Goal: Use online tool/utility: Utilize a website feature to perform a specific function

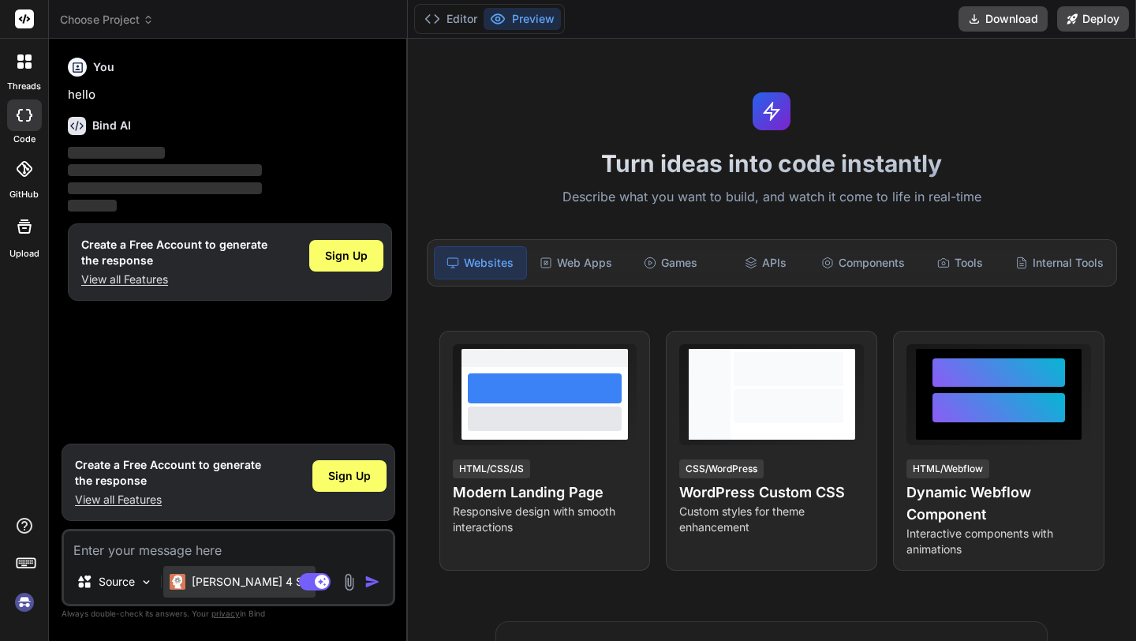
click at [230, 585] on p "[PERSON_NAME] 4 S.." at bounding box center [251, 582] width 118 height 16
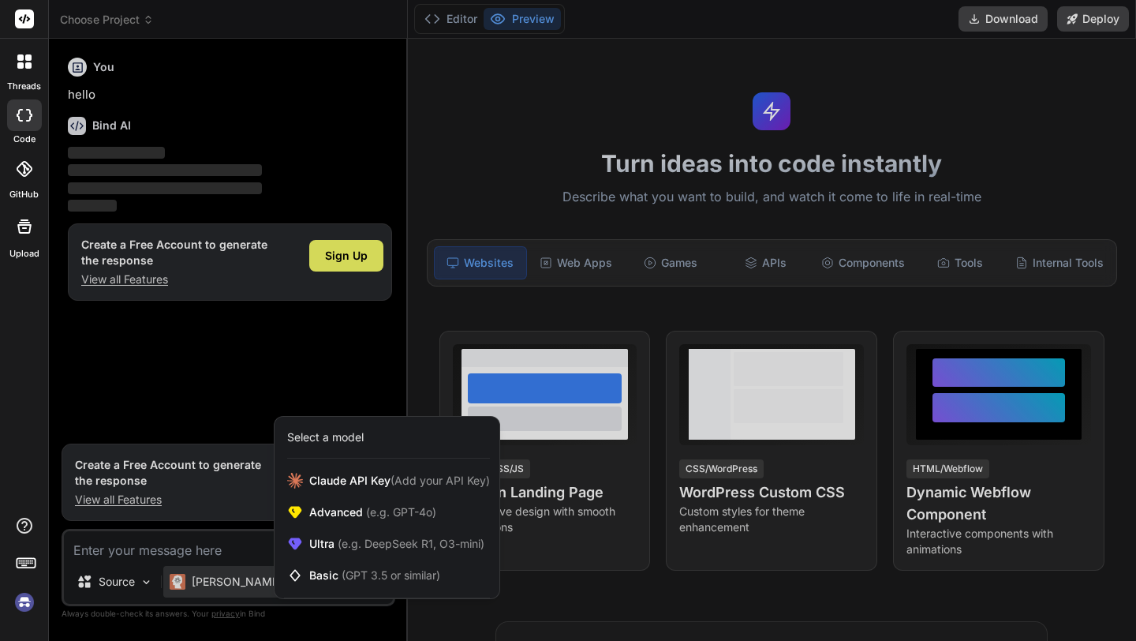
click at [350, 383] on div at bounding box center [568, 320] width 1136 height 641
type textarea "x"
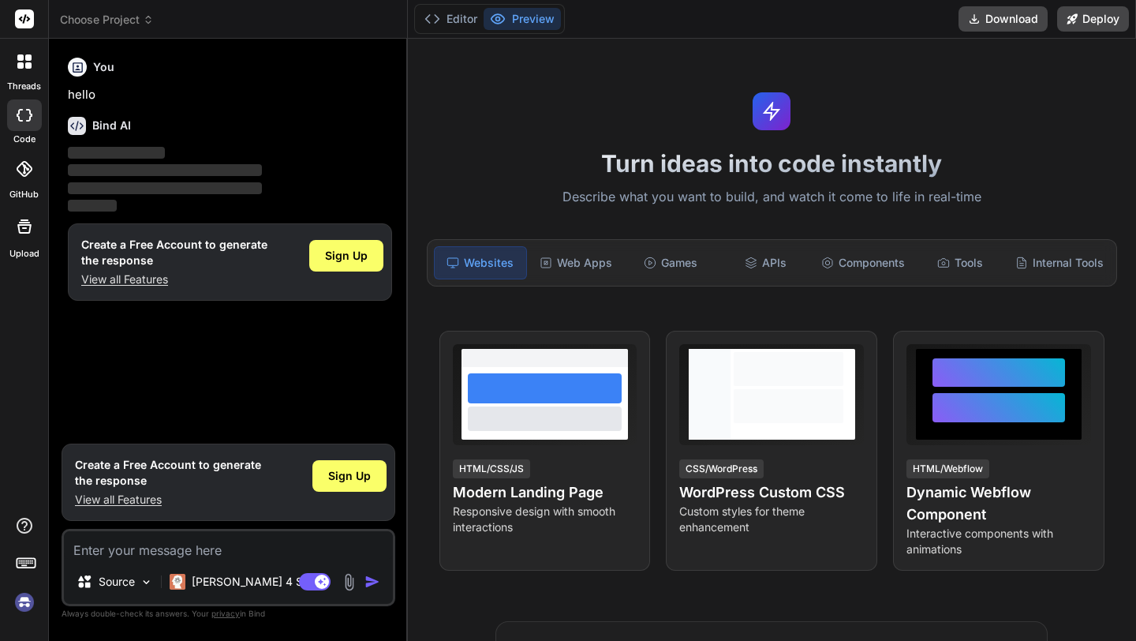
click at [181, 537] on textarea at bounding box center [228, 545] width 329 height 28
paste textarea "Bind AI & Cosine"
type textarea "Bind AI & Cosine"
type textarea "x"
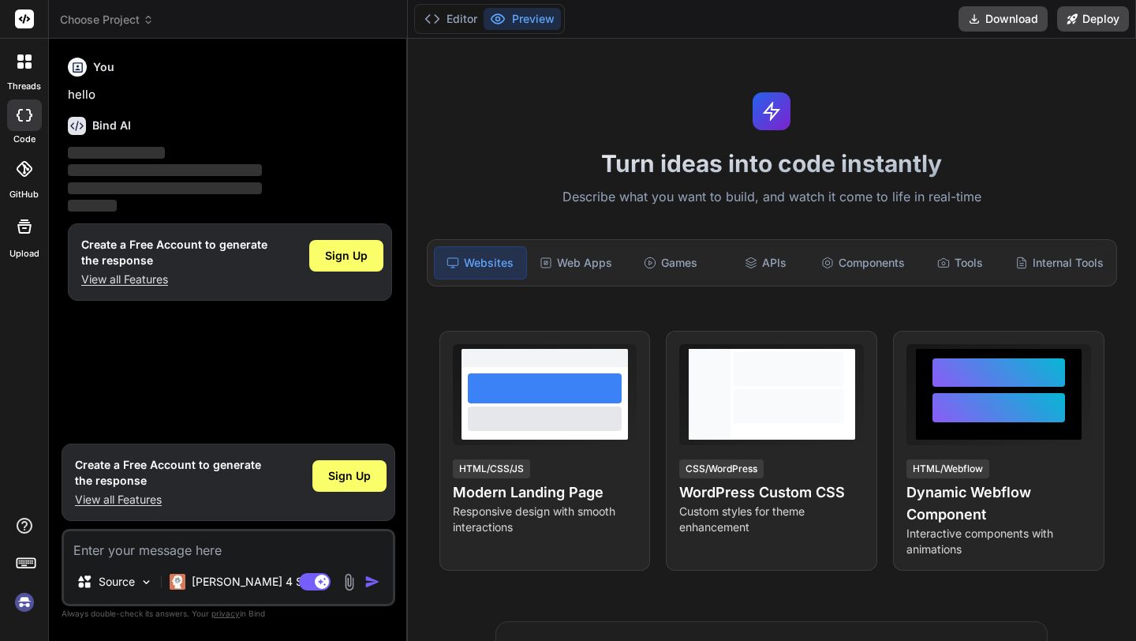
type textarea "G"
type textarea "x"
type textarea "Gr"
type textarea "x"
type textarea "Grn"
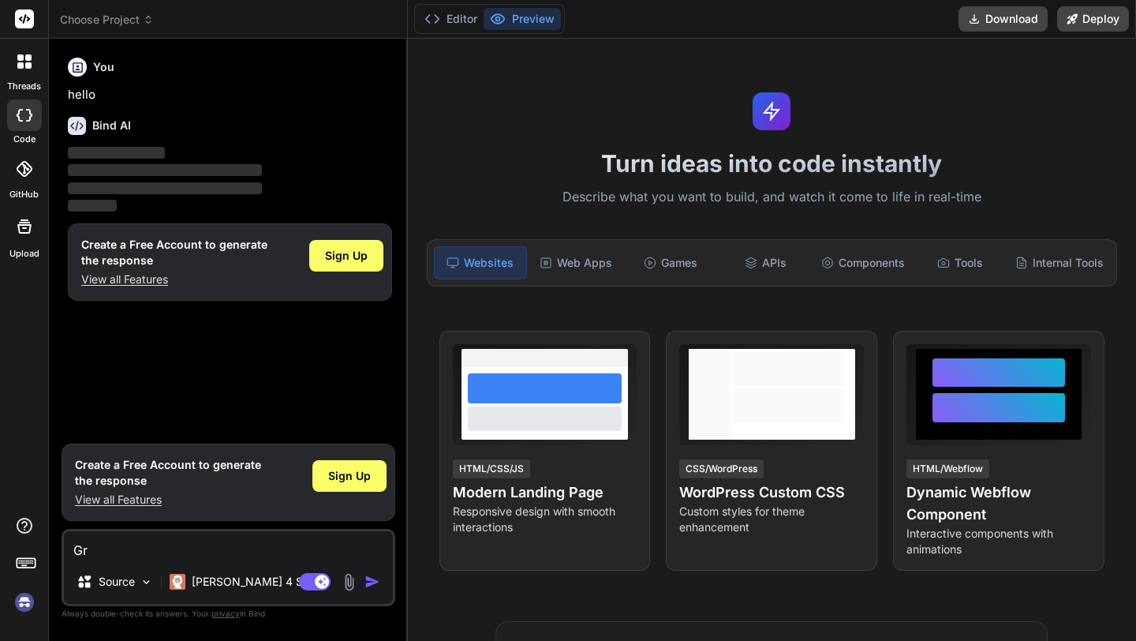
type textarea "x"
type textarea "Grne"
type textarea "x"
type textarea "Grn"
type textarea "x"
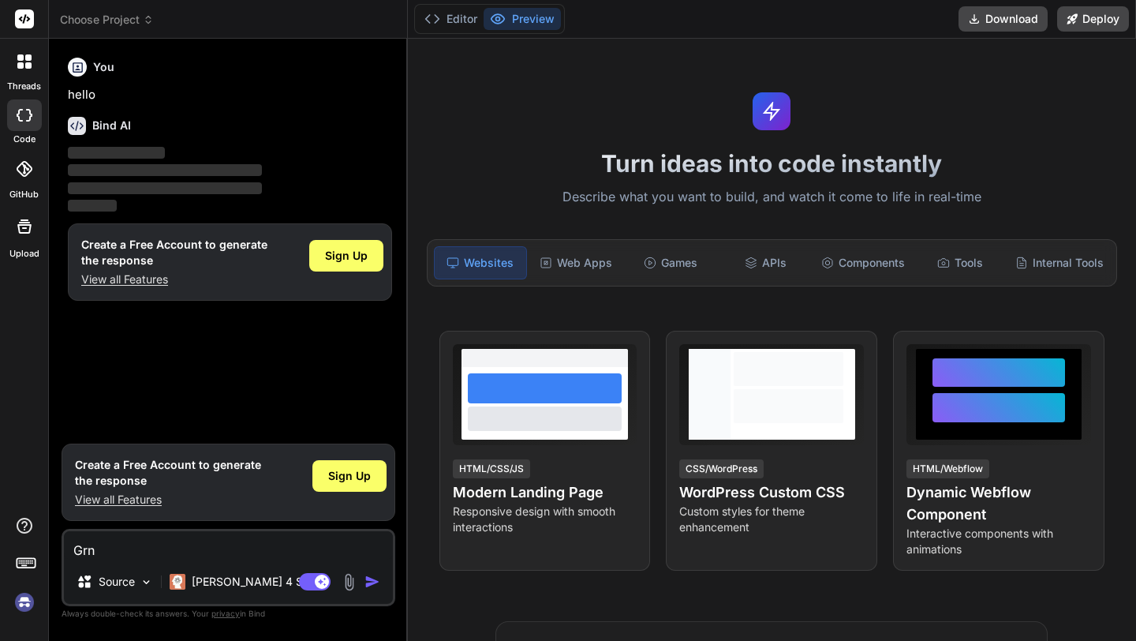
type textarea "Gr"
type textarea "x"
type textarea "G"
type textarea "x"
type textarea "Ge"
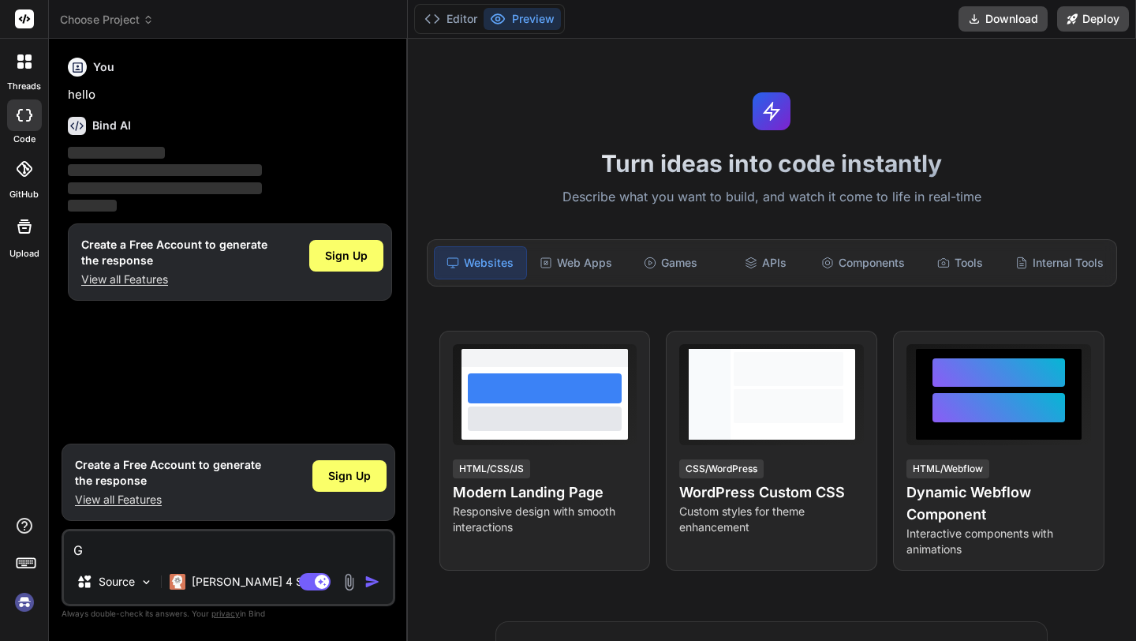
type textarea "x"
type textarea "Gen"
type textarea "x"
type textarea "[PERSON_NAME]"
type textarea "x"
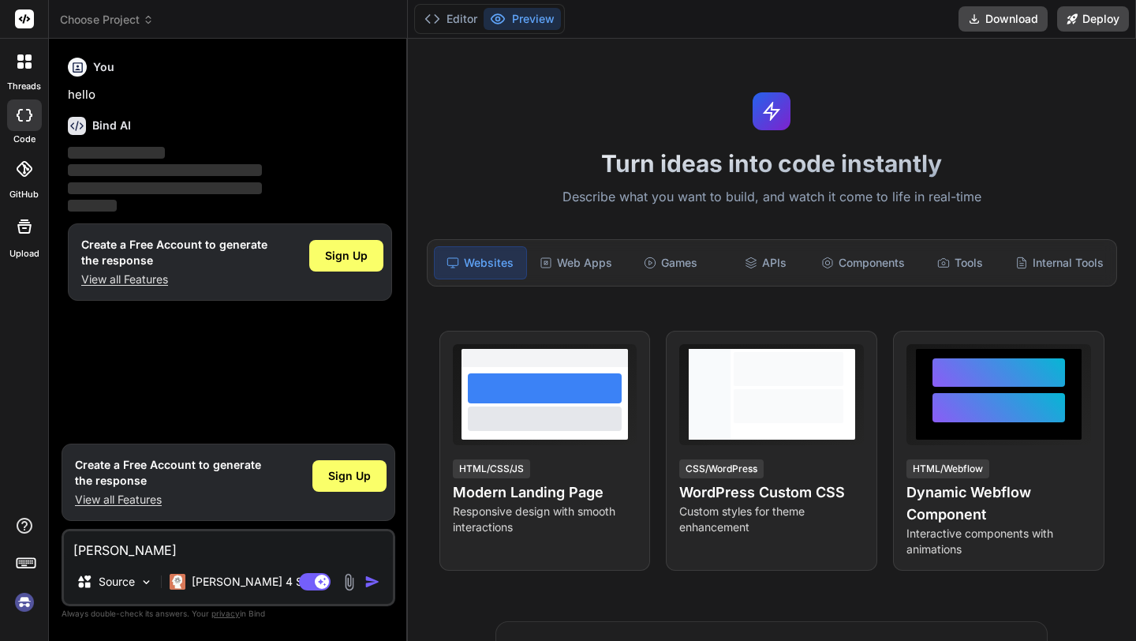
type textarea "Genar"
type textarea "x"
type textarea "[PERSON_NAME]"
type textarea "x"
type textarea "Genarat"
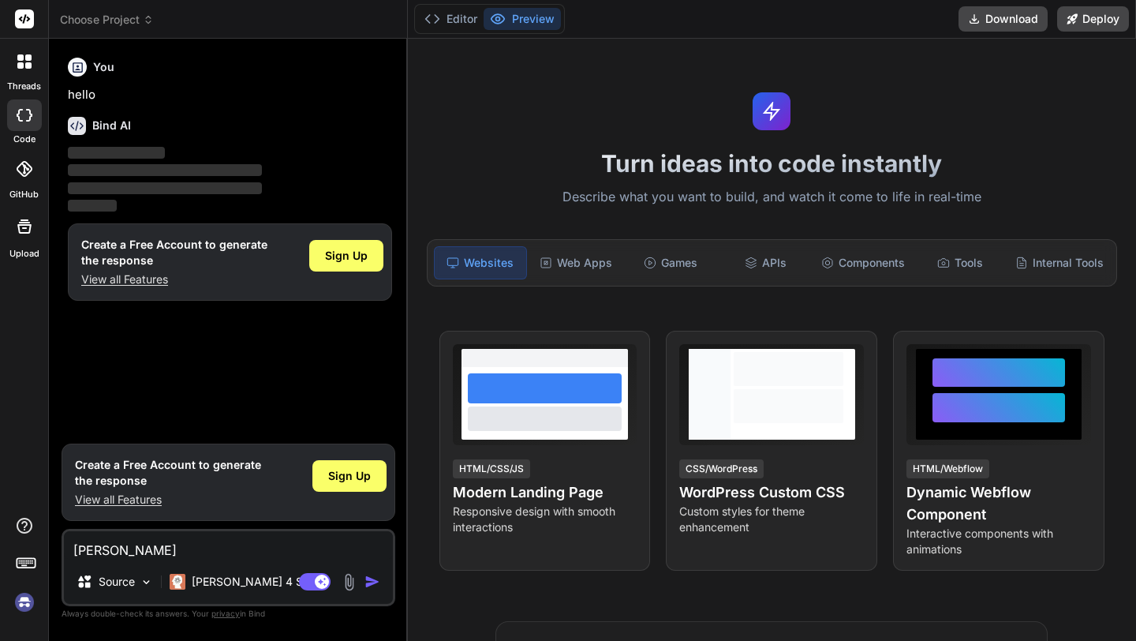
type textarea "x"
type textarea "Genarate"
type textarea "x"
type textarea "Genarate"
type textarea "x"
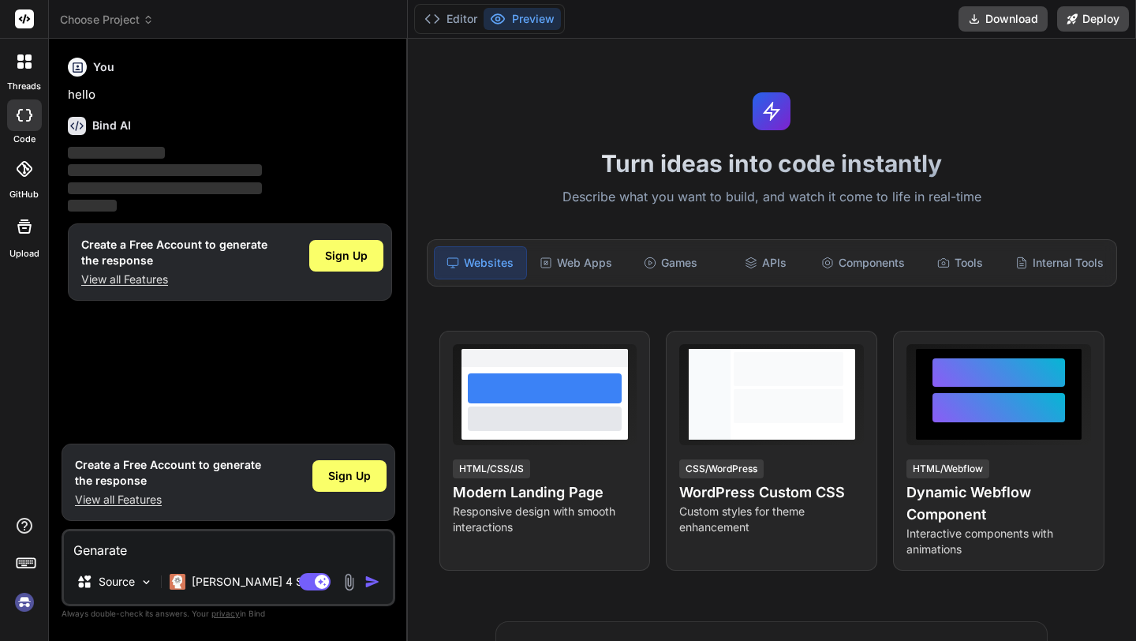
type textarea "Genarate a"
type textarea "x"
type textarea "Genarate a"
type textarea "x"
type textarea "Genarate a"
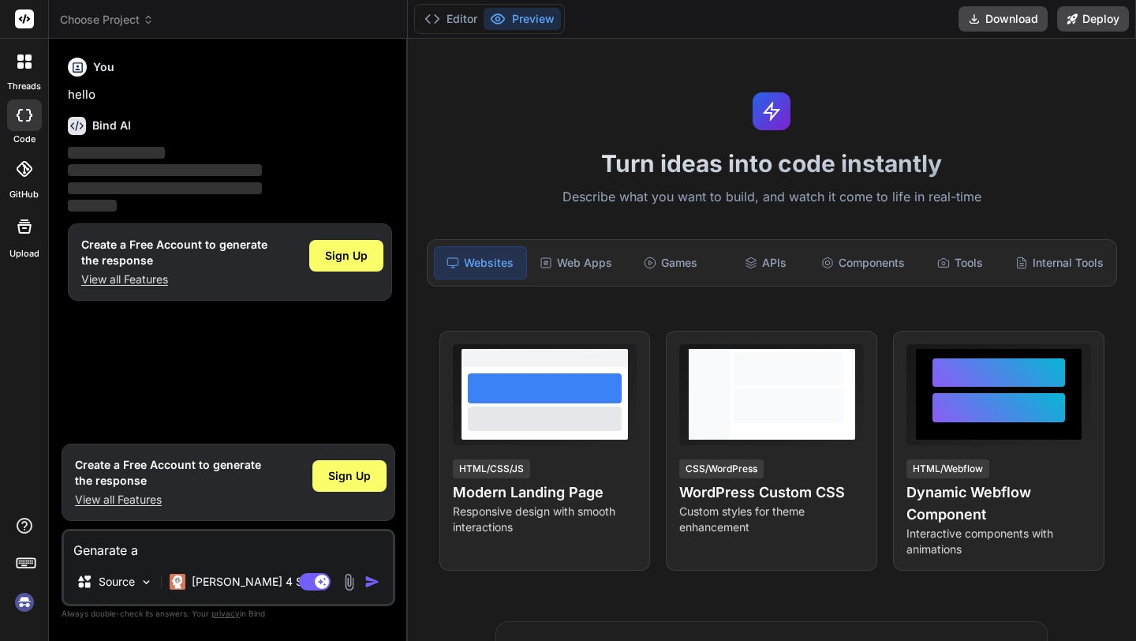
type textarea "x"
type textarea "Genarate an"
type textarea "x"
type textarea "Genarate an"
type textarea "x"
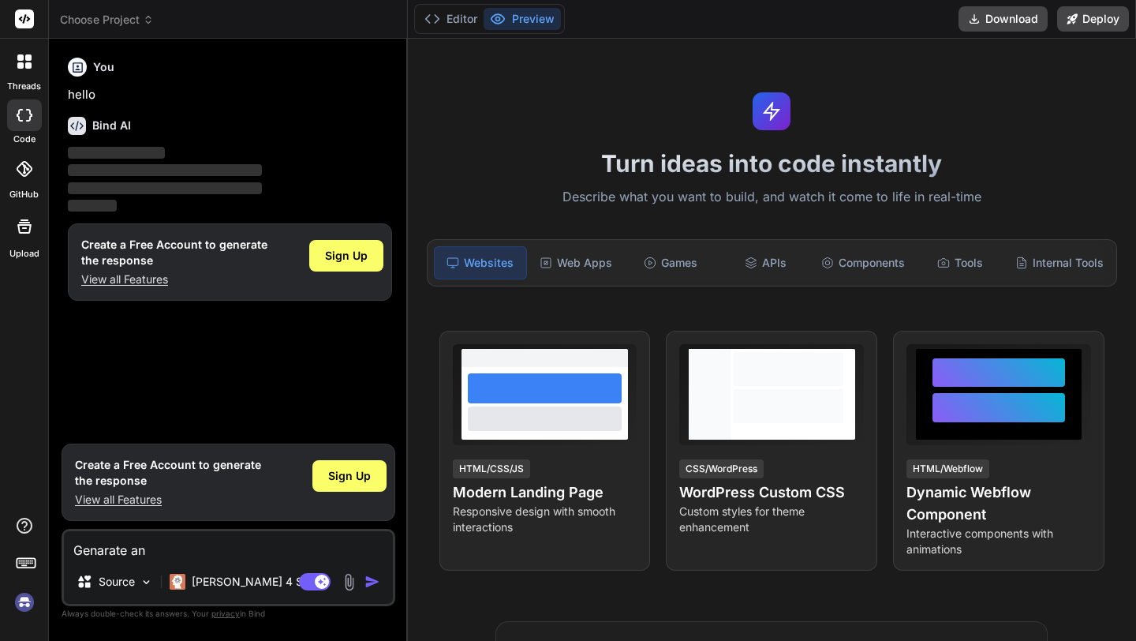
type textarea "Genarate an a"
type textarea "x"
type textarea "Genarate an ao"
type textarea "x"
type textarea "Genarate an aop"
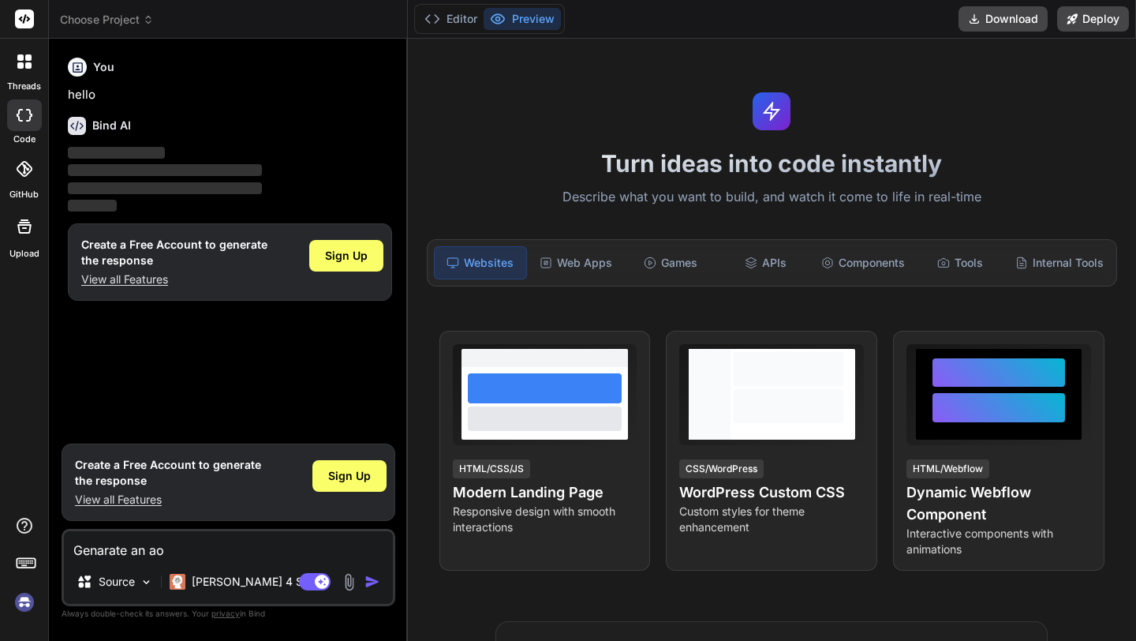
type textarea "x"
type textarea "Genarate an ao"
type textarea "x"
type textarea "Genarate an a"
type textarea "x"
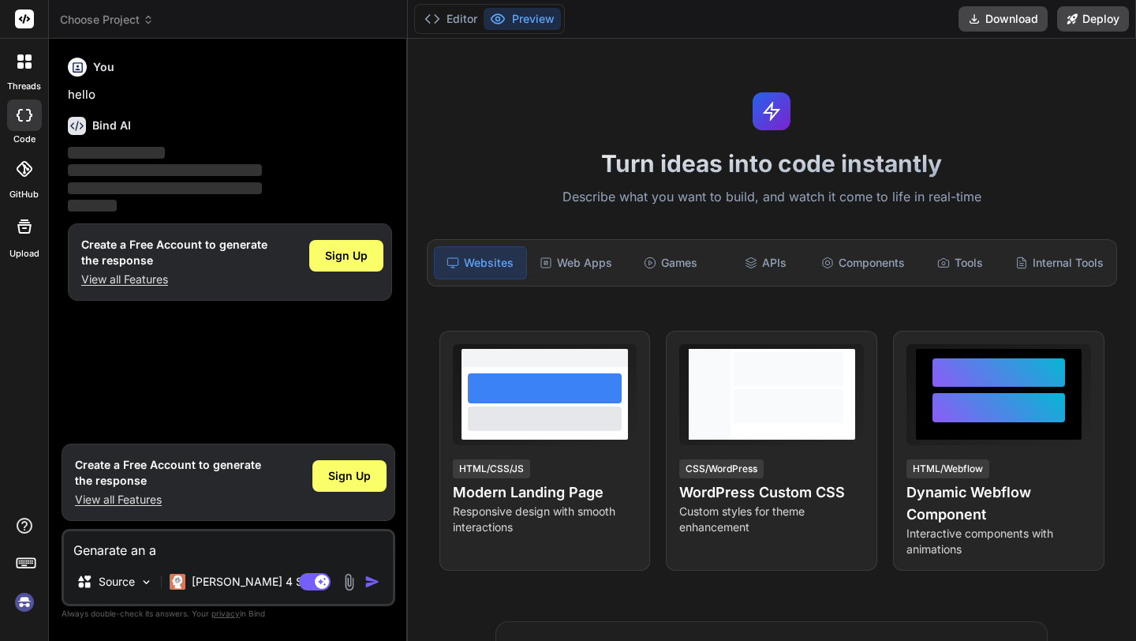
type textarea "Genarate an ap"
type textarea "x"
type textarea "Genarate an app"
type textarea "x"
type textarea "Genarate an app"
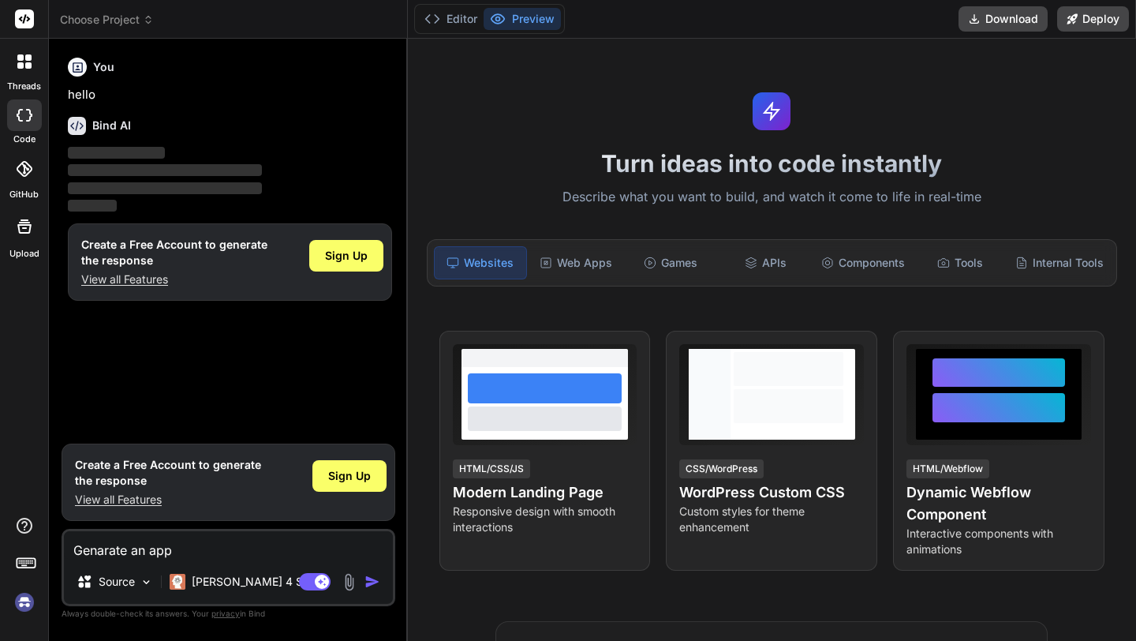
type textarea "x"
type textarea "Genarate an app l"
type textarea "x"
type textarea "Genarate an app lo"
type textarea "x"
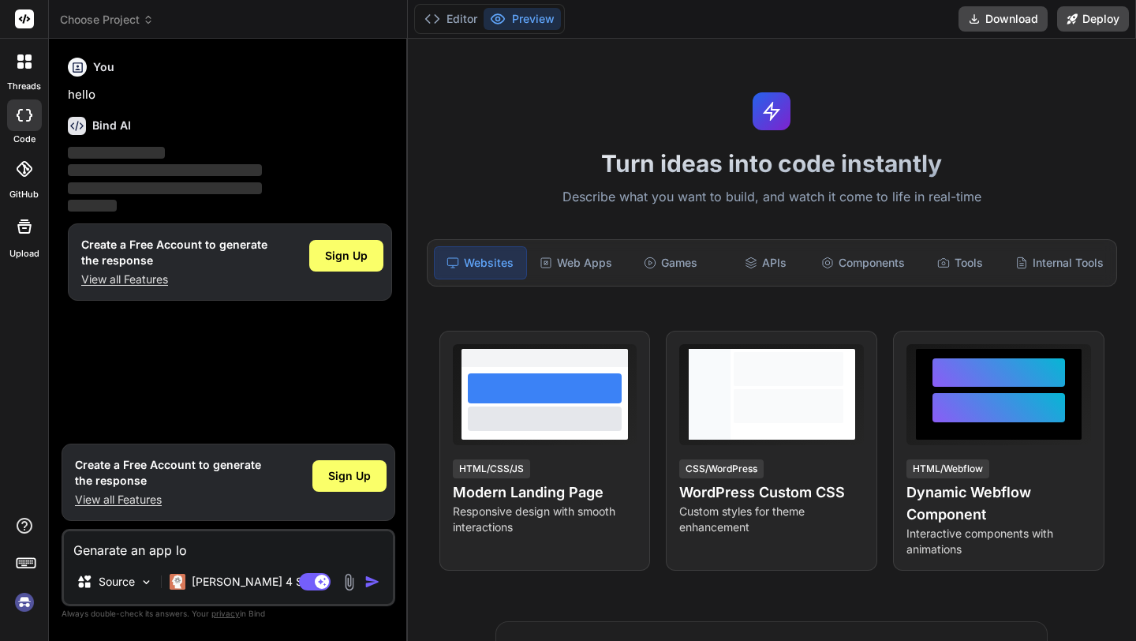
type textarea "Genarate an app [PERSON_NAME]"
type textarea "x"
type textarea "Genarate an app loek"
type textarea "x"
type textarea "Genarate an app [PERSON_NAME]"
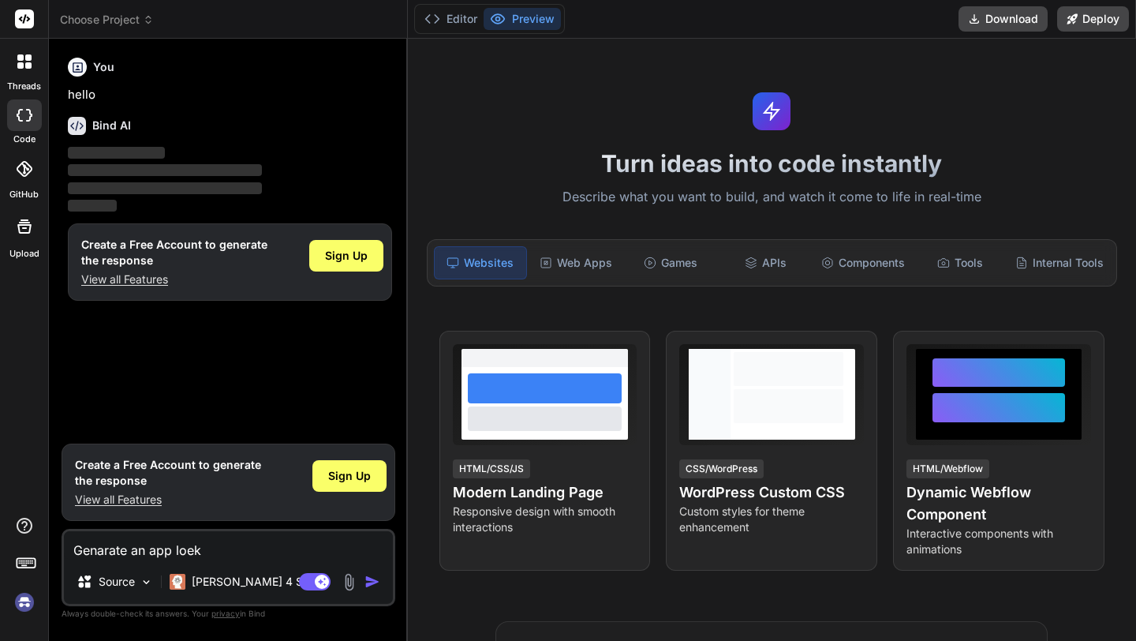
type textarea "x"
type textarea "Genarate an app lo"
type textarea "x"
type textarea "Genarate an app l"
type textarea "x"
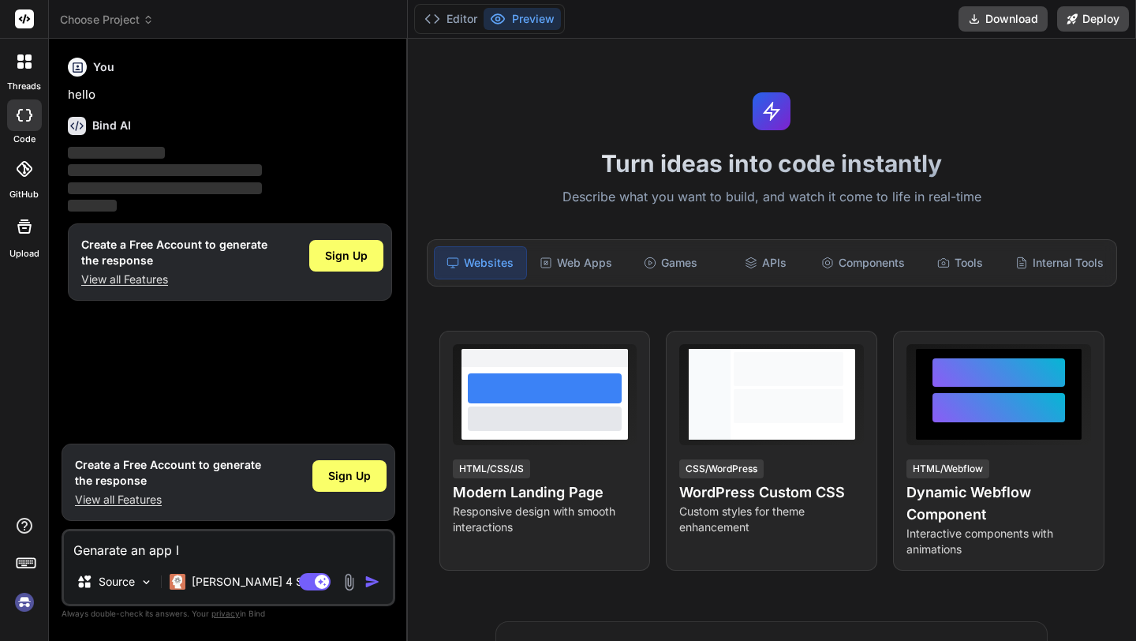
type textarea "Genarate an app li"
type textarea "x"
type textarea "Genarate an app lik"
type textarea "x"
type textarea "Genarate an app like"
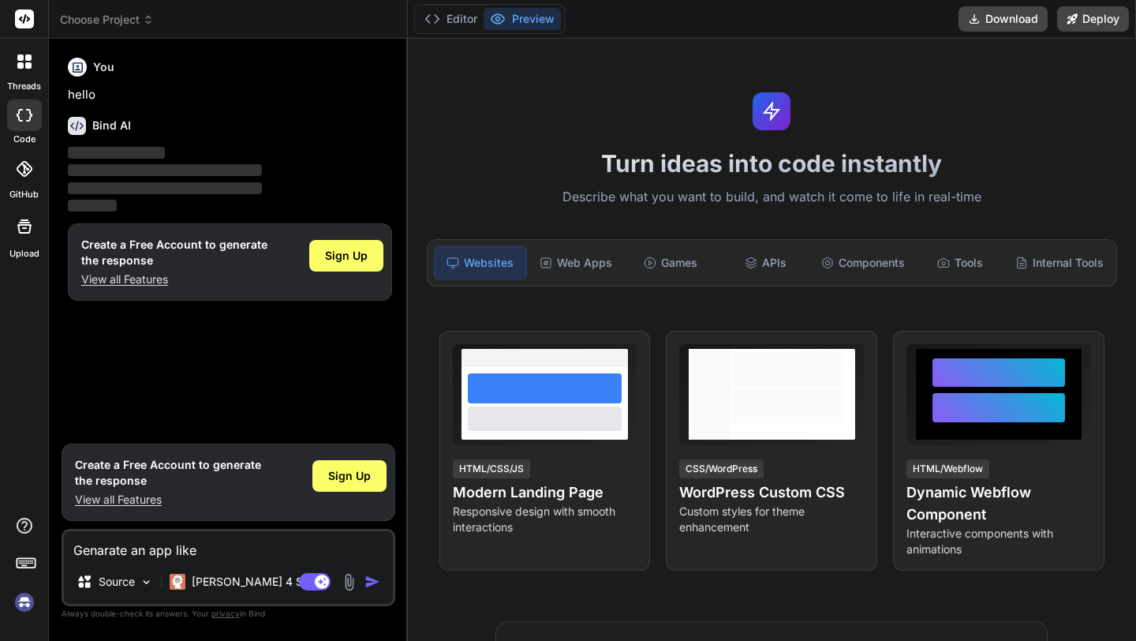
type textarea "x"
type textarea "Genarate an app like"
type textarea "x"
type textarea "Genarate an app like s"
type textarea "x"
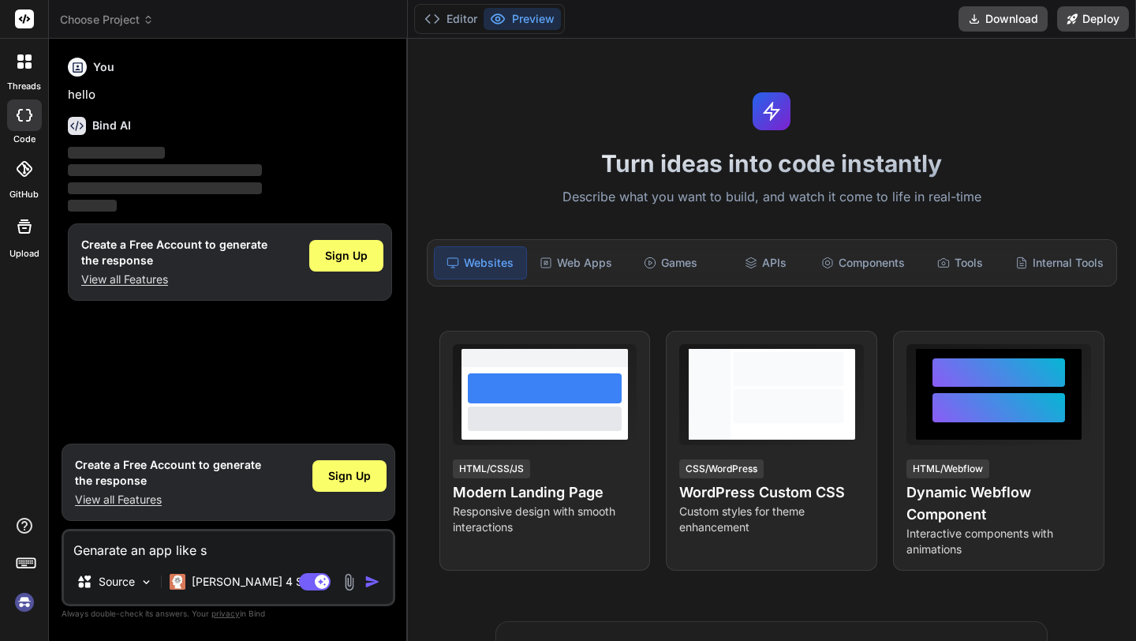
type textarea "Genarate an app like sw"
type textarea "x"
type textarea "Genarate an app like swi"
type textarea "x"
type textarea "Genarate an app like swig"
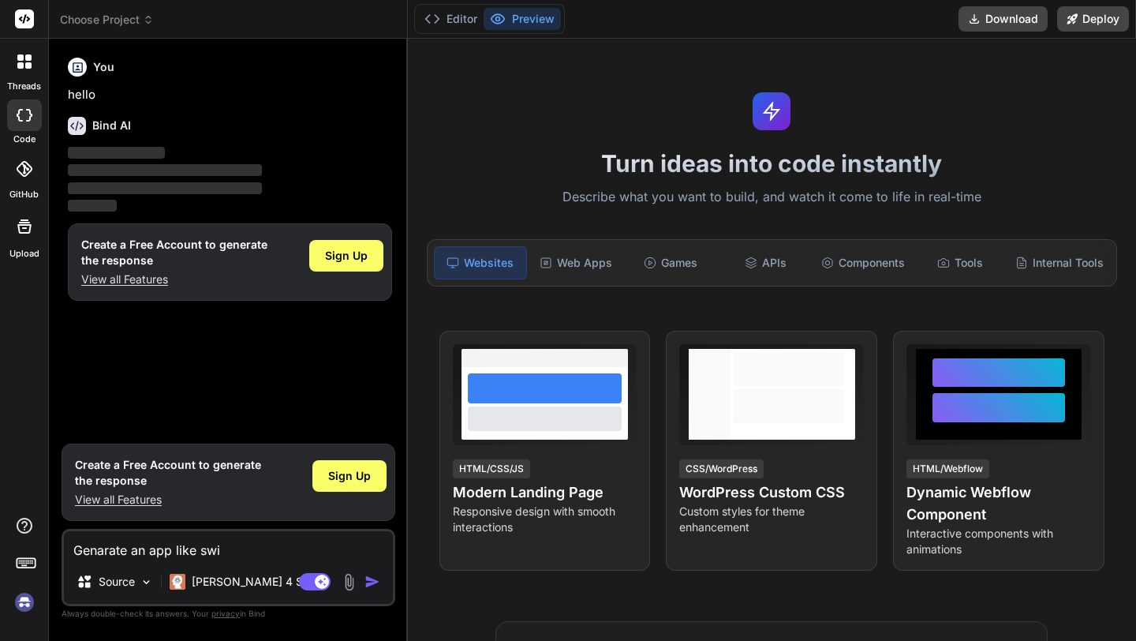
type textarea "x"
type textarea "Genarate an app like swigg"
type textarea "x"
type textarea "Genarate an app like swiggy"
type textarea "x"
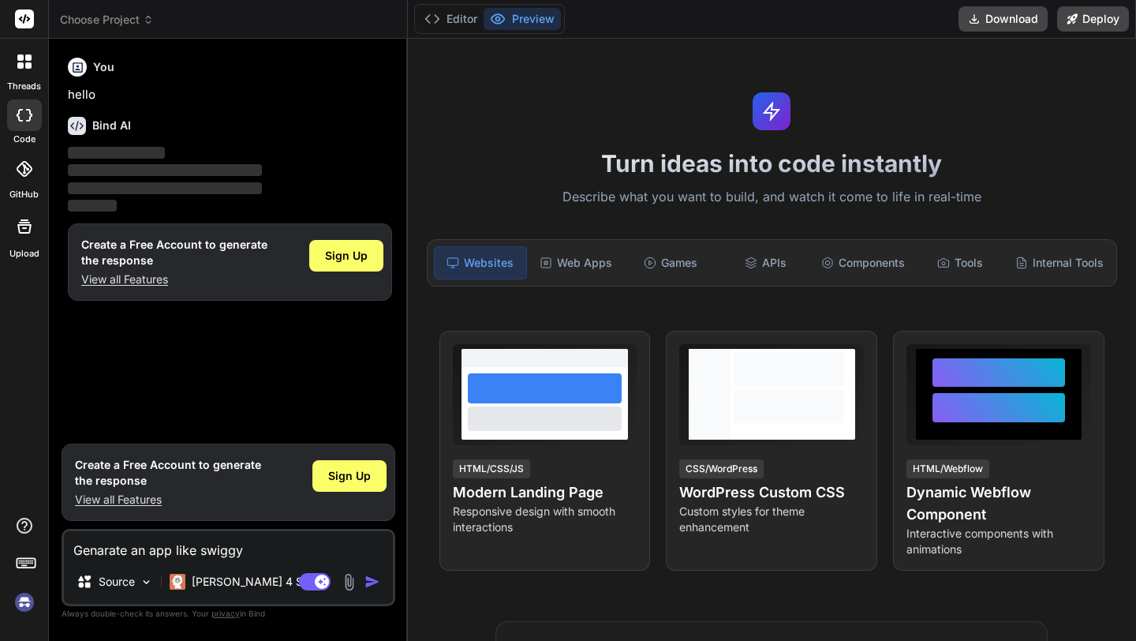
type textarea "Genarate an app like swiggy"
type textarea "x"
type textarea "Genarate an app like swiggy a"
type textarea "x"
type textarea "Genarate an app like swiggy a"
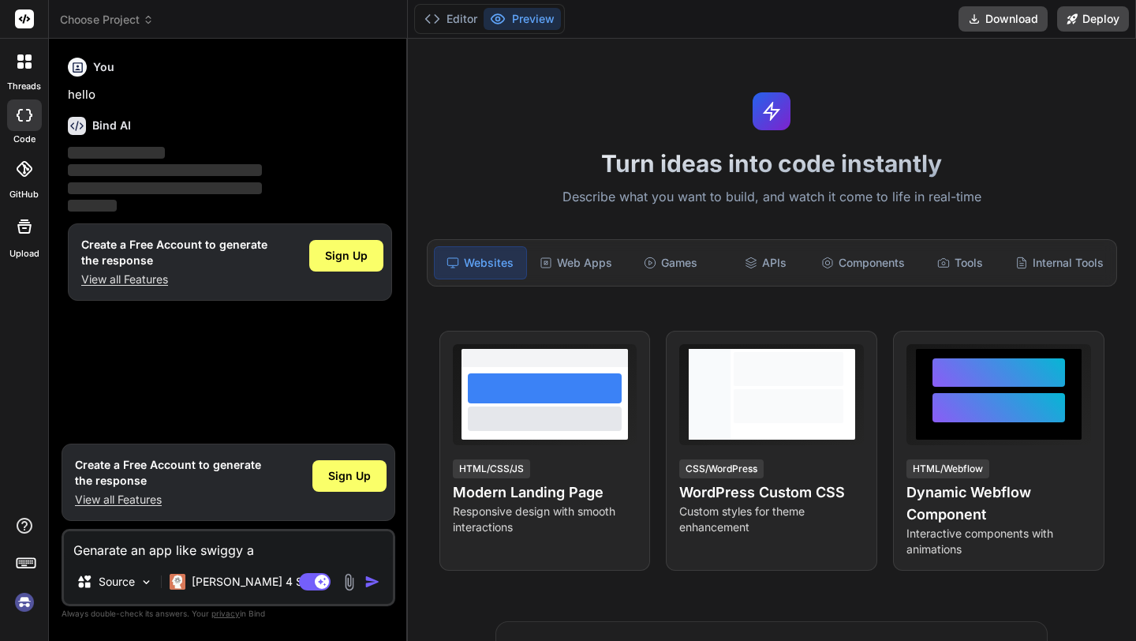
type textarea "x"
type textarea "Genarate an app like swiggy a"
type textarea "x"
type textarea "Genarate an app like swiggy as"
type textarea "x"
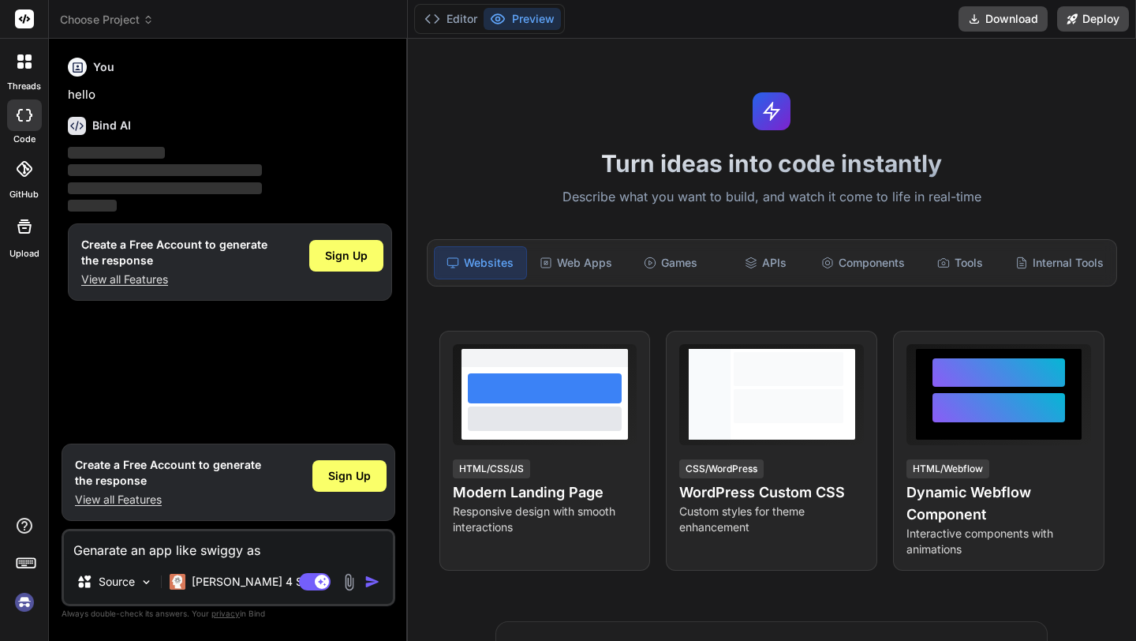
type textarea "Genarate an app like swiggy as"
type textarea "x"
type textarea "Genarate an app like swiggy as a"
type textarea "x"
type textarea "Genarate an app like swiggy as a"
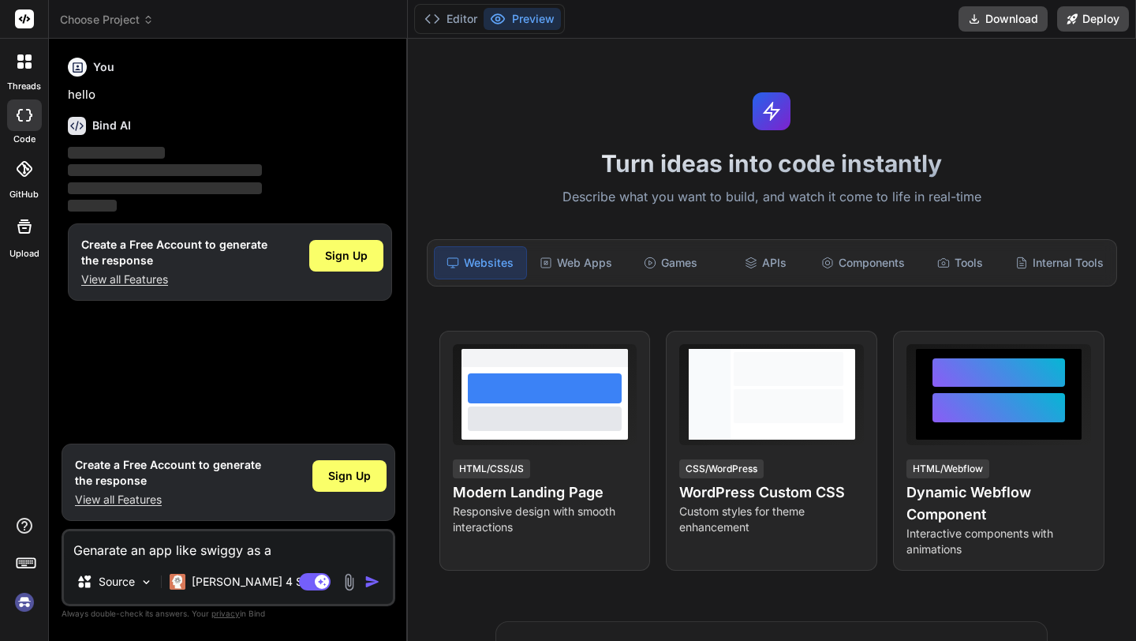
type textarea "x"
type textarea "Genarate an app like swiggy as a p"
type textarea "x"
type textarea "Genarate an app like swiggy as a pr"
type textarea "x"
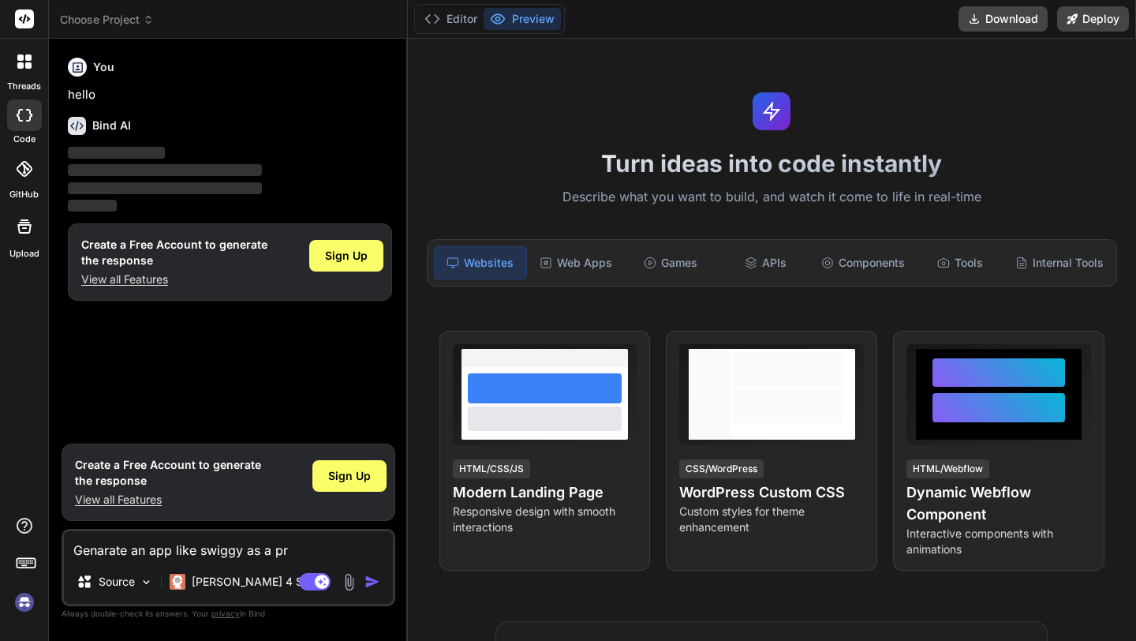
type textarea "Genarate an app like swiggy as a pro"
type textarea "x"
type textarea "Genarate an app like swiggy as a prot"
type textarea "x"
type textarea "Genarate an app like swiggy as a proto"
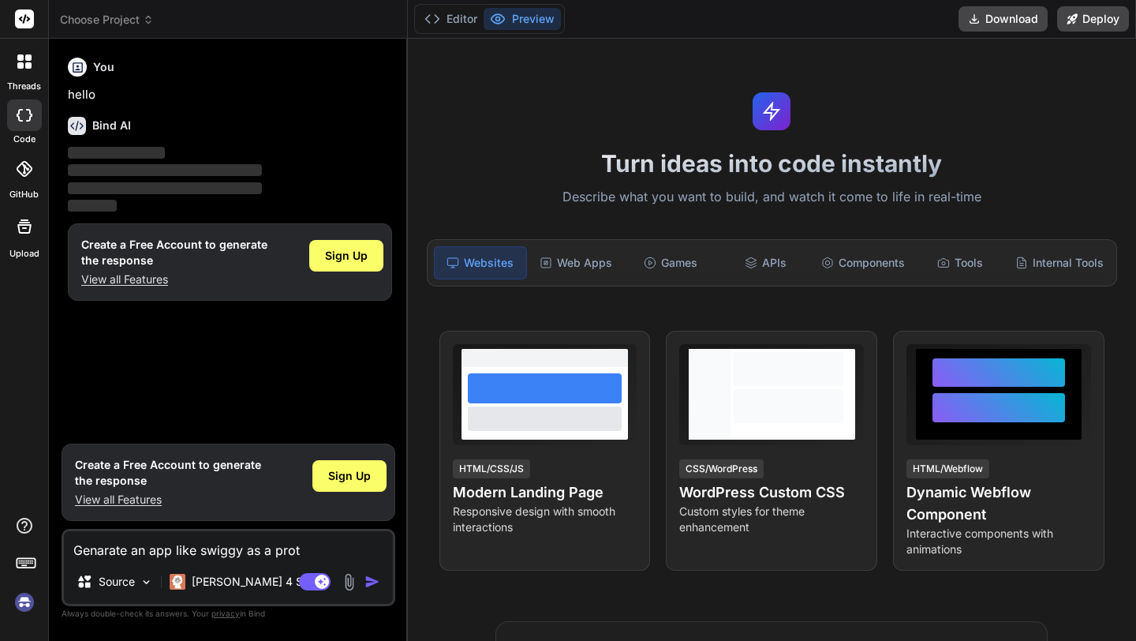
type textarea "x"
type textarea "Genarate an app like swiggy as a protot"
type textarea "x"
type textarea "Genarate an app like swiggy as a prototy"
type textarea "x"
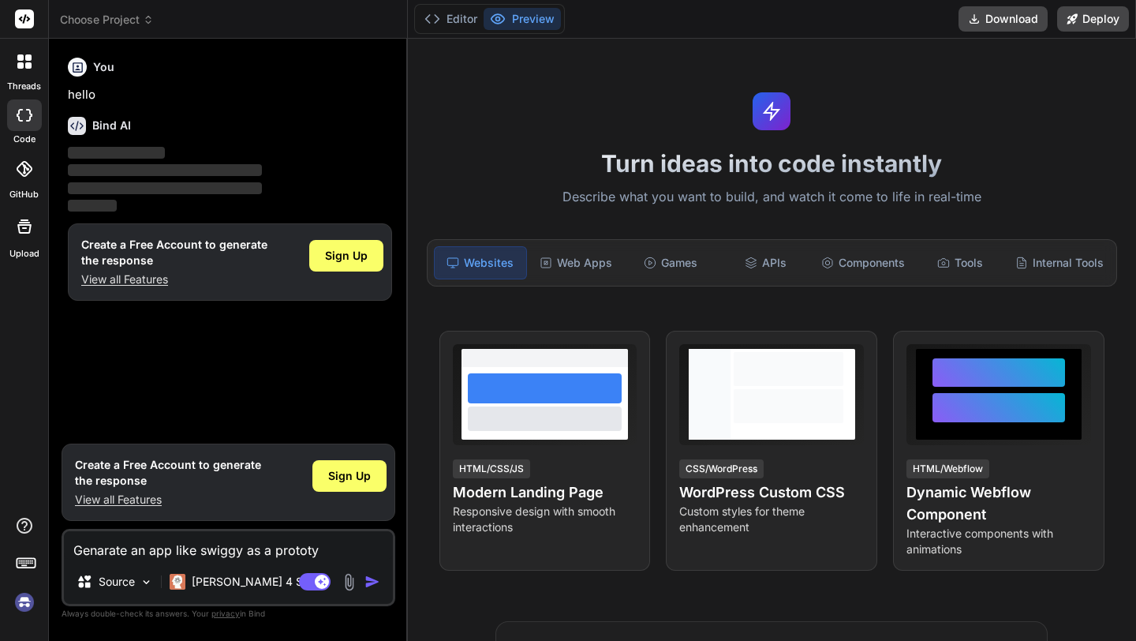
type textarea "Genarate an app like swiggy as a prototyp"
type textarea "x"
type textarea "Genarate an app like swiggy as a prototype"
type textarea "x"
type textarea "Genarate an app like swiggy as a prototype"
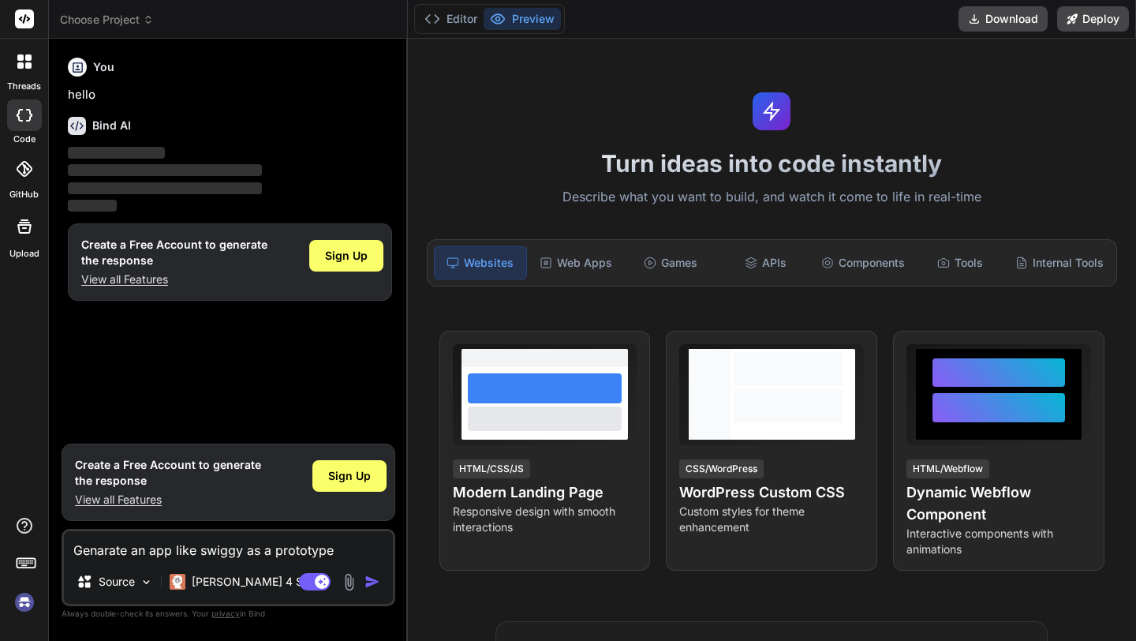
type textarea "x"
type textarea "Genarate an app like swiggy as a prototype"
click at [374, 584] on img "button" at bounding box center [373, 582] width 16 height 16
click at [72, 149] on span "‌" at bounding box center [116, 153] width 97 height 12
click at [74, 125] on icon at bounding box center [77, 126] width 18 height 18
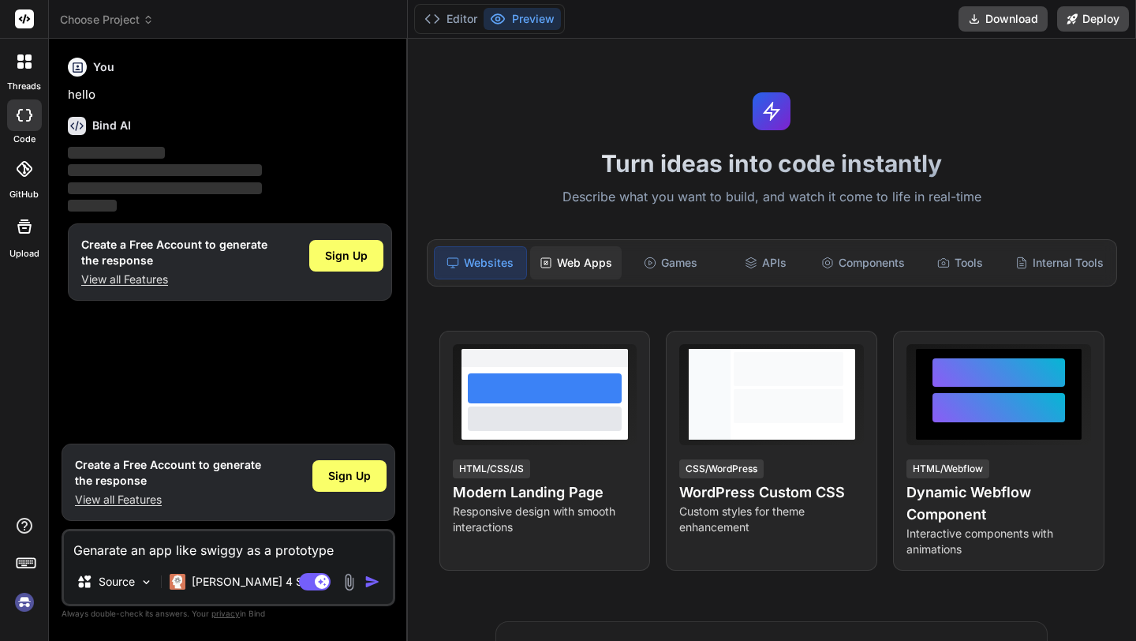
click at [600, 271] on div "Web Apps" at bounding box center [576, 262] width 92 height 33
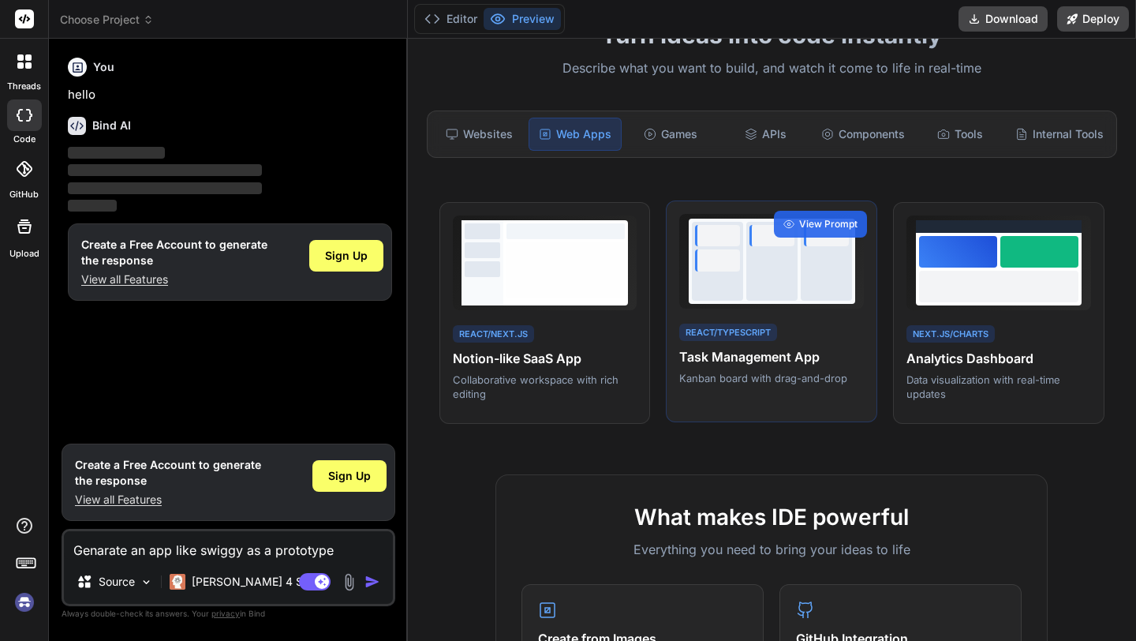
scroll to position [130, 0]
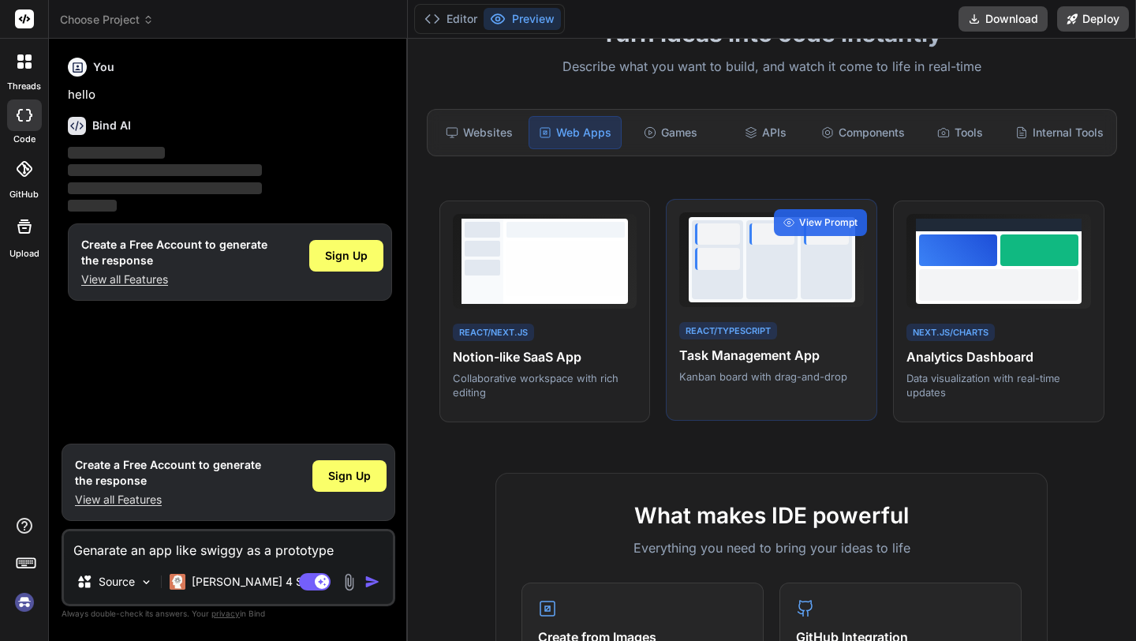
click at [787, 362] on h4 "Task Management App" at bounding box center [771, 355] width 185 height 19
click at [782, 331] on div "React/TypeScript Task Management App Kanban board with drag-and-drop" at bounding box center [771, 352] width 185 height 65
click at [822, 218] on span "View Prompt" at bounding box center [828, 222] width 58 height 14
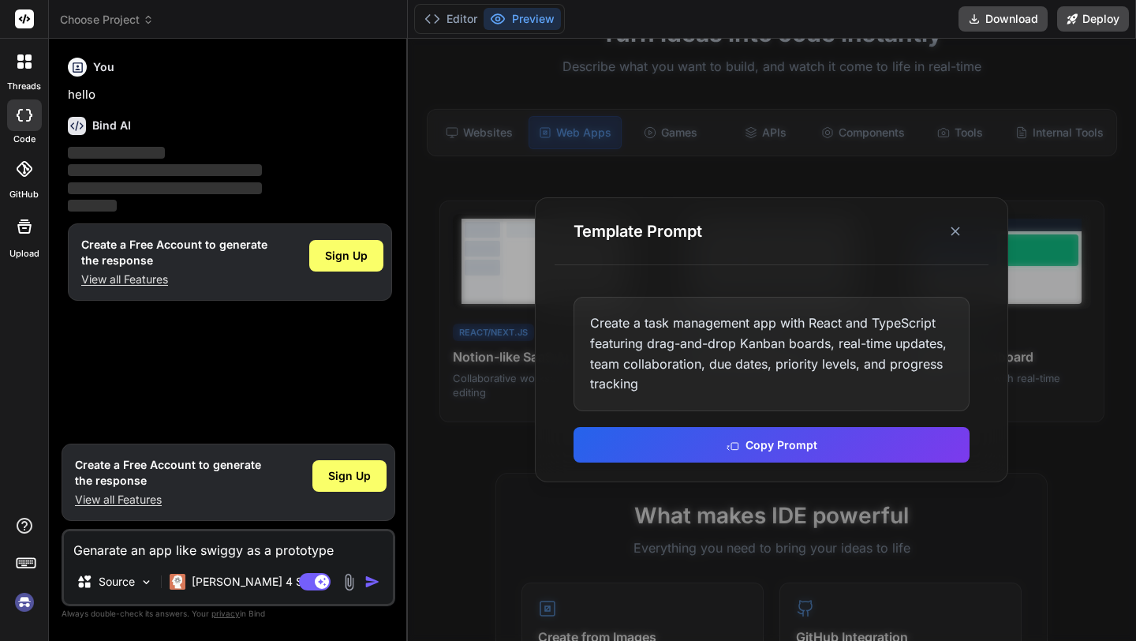
click at [525, 414] on div at bounding box center [772, 340] width 728 height 602
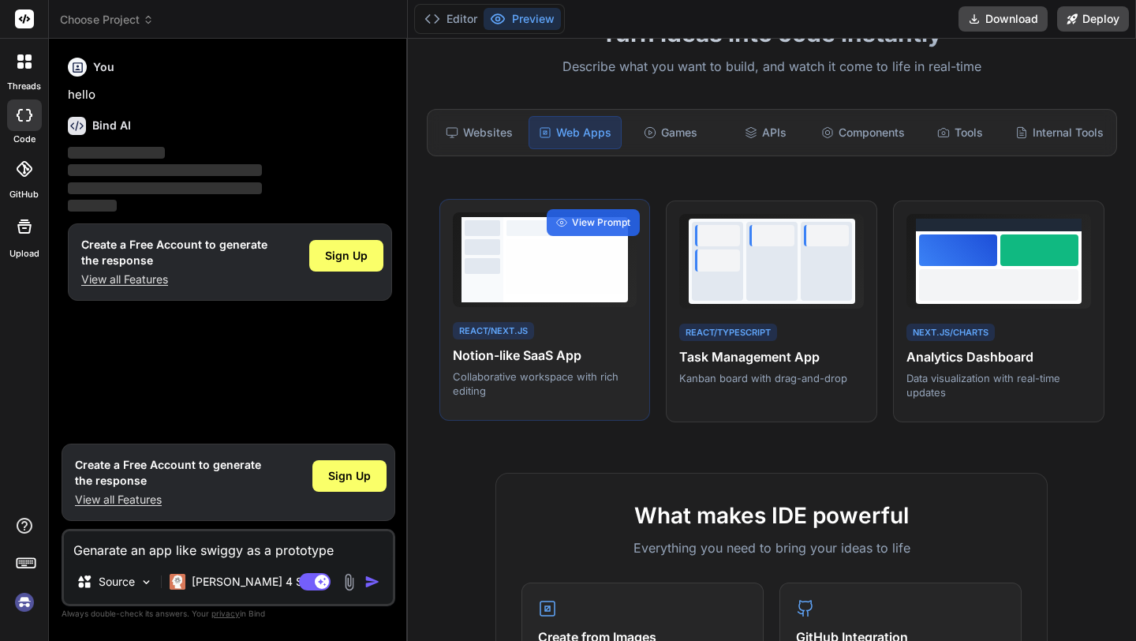
click at [510, 324] on div "React/Next.js" at bounding box center [493, 331] width 81 height 18
click at [593, 220] on span "View Prompt" at bounding box center [601, 222] width 58 height 14
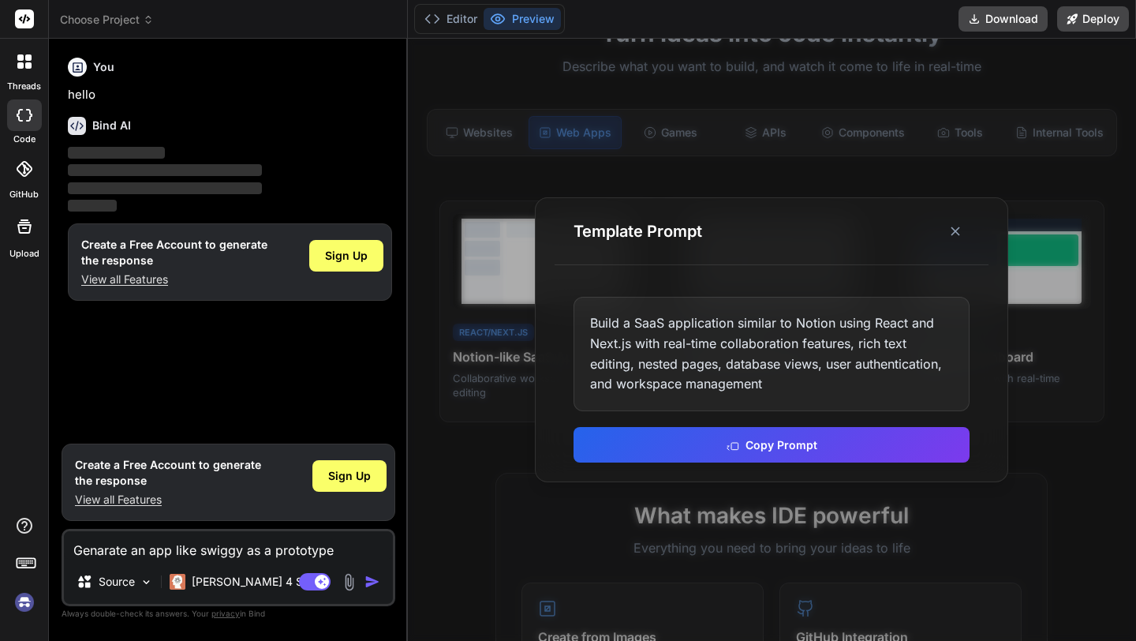
click at [459, 465] on div at bounding box center [772, 340] width 728 height 602
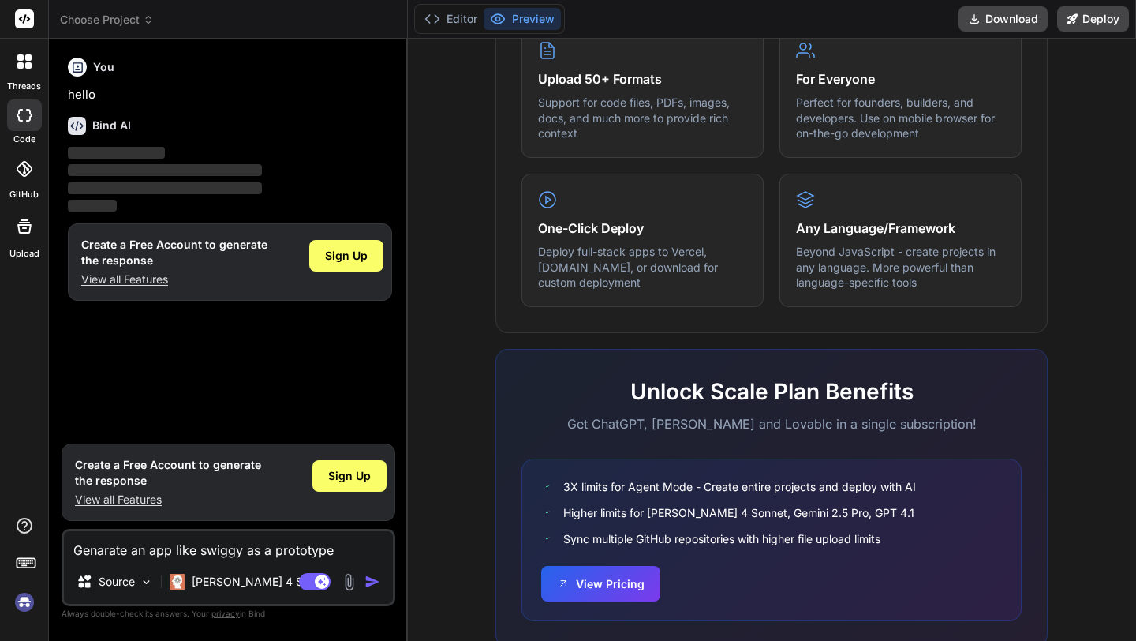
scroll to position [884, 0]
